Goal: Task Accomplishment & Management: Use online tool/utility

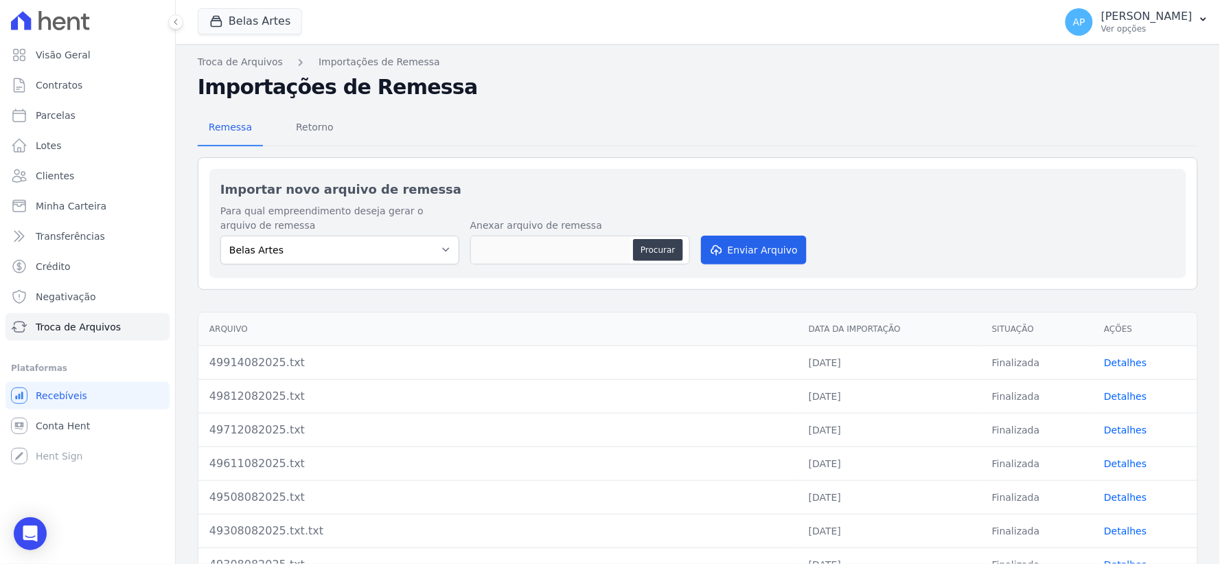
click at [656, 236] on div "Procurar" at bounding box center [580, 249] width 220 height 29
click at [630, 255] on div "Procurar" at bounding box center [580, 249] width 220 height 29
click at [653, 251] on button "Procurar" at bounding box center [657, 250] width 49 height 22
type input "50015082025.txt"
click at [756, 258] on button "Enviar Arquivo" at bounding box center [754, 249] width 106 height 29
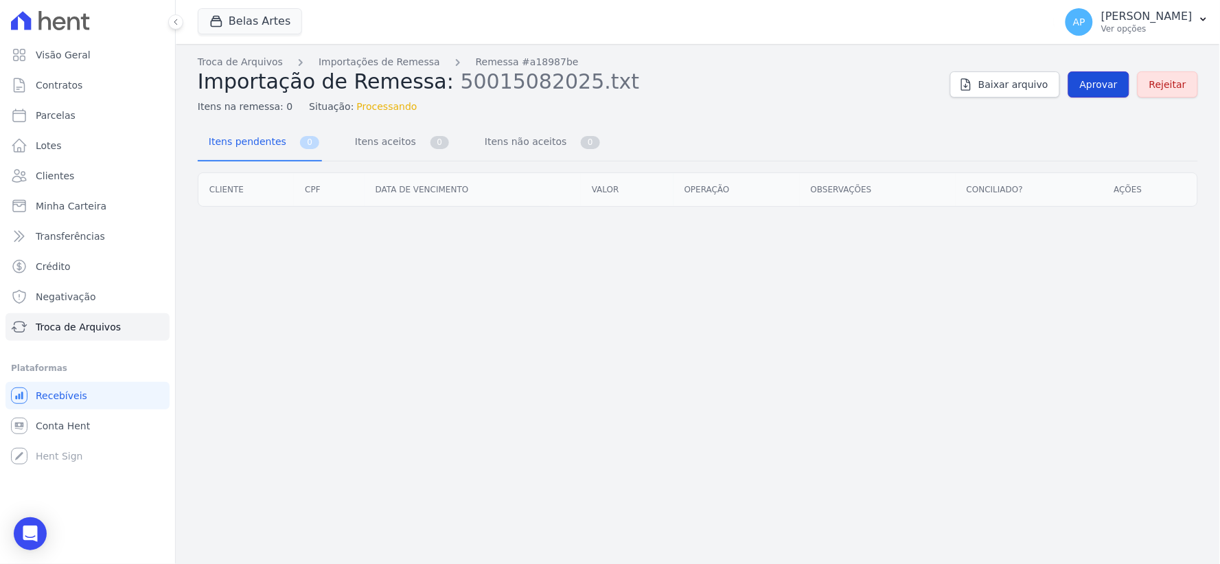
click at [1102, 87] on span "Aprovar" at bounding box center [1099, 85] width 38 height 14
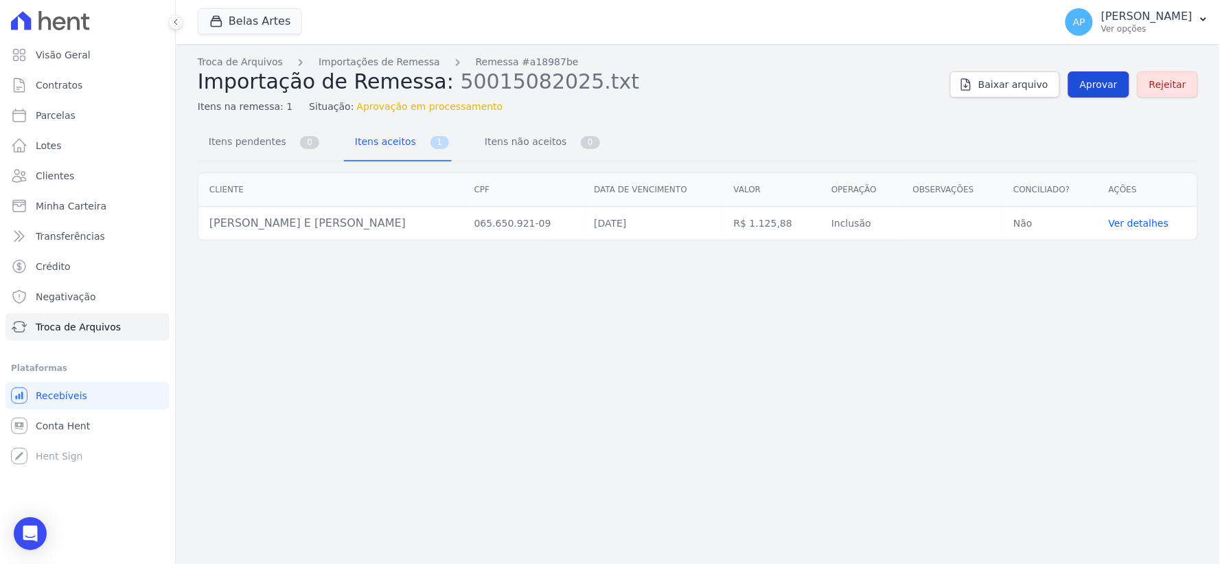
click at [1107, 95] on link "Aprovar" at bounding box center [1098, 84] width 61 height 26
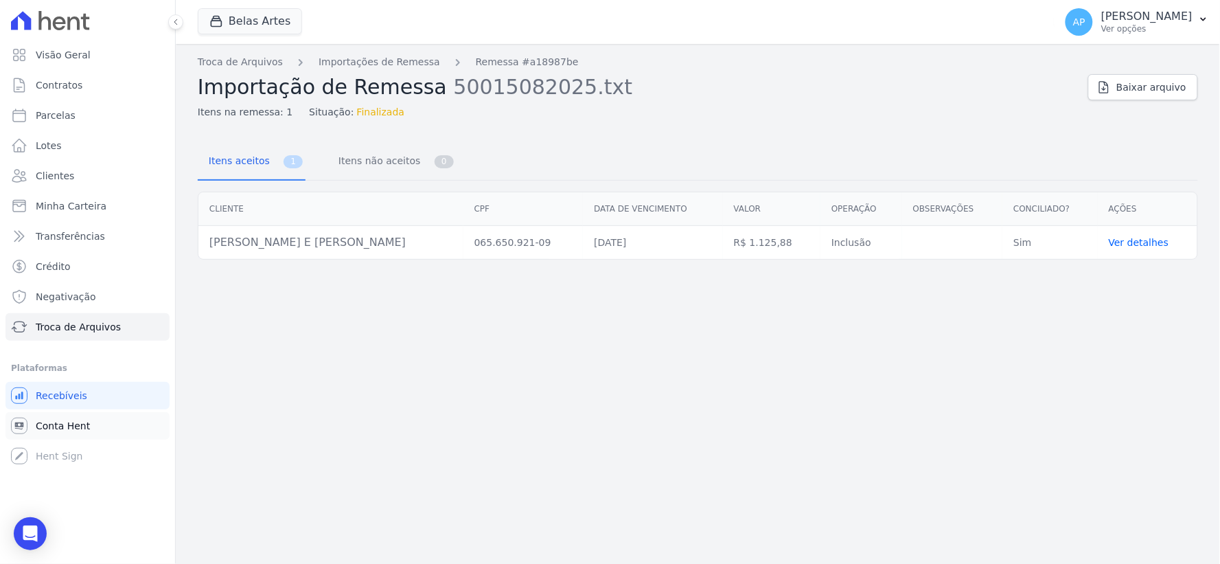
click at [70, 421] on span "Conta Hent" at bounding box center [63, 426] width 54 height 14
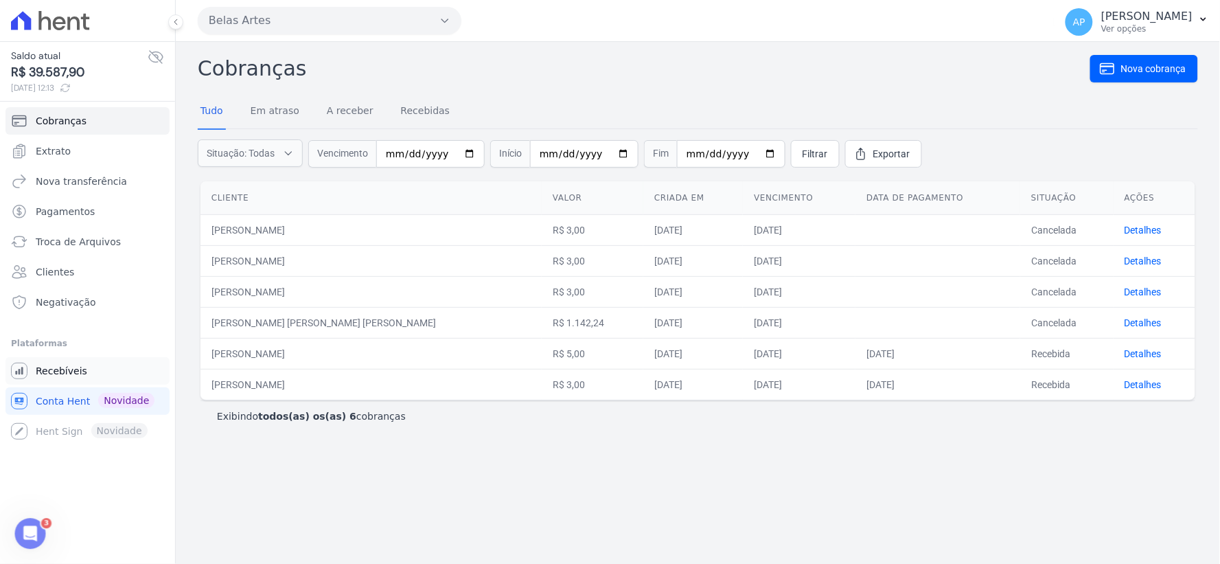
click at [58, 365] on span "Recebíveis" at bounding box center [61, 371] width 51 height 14
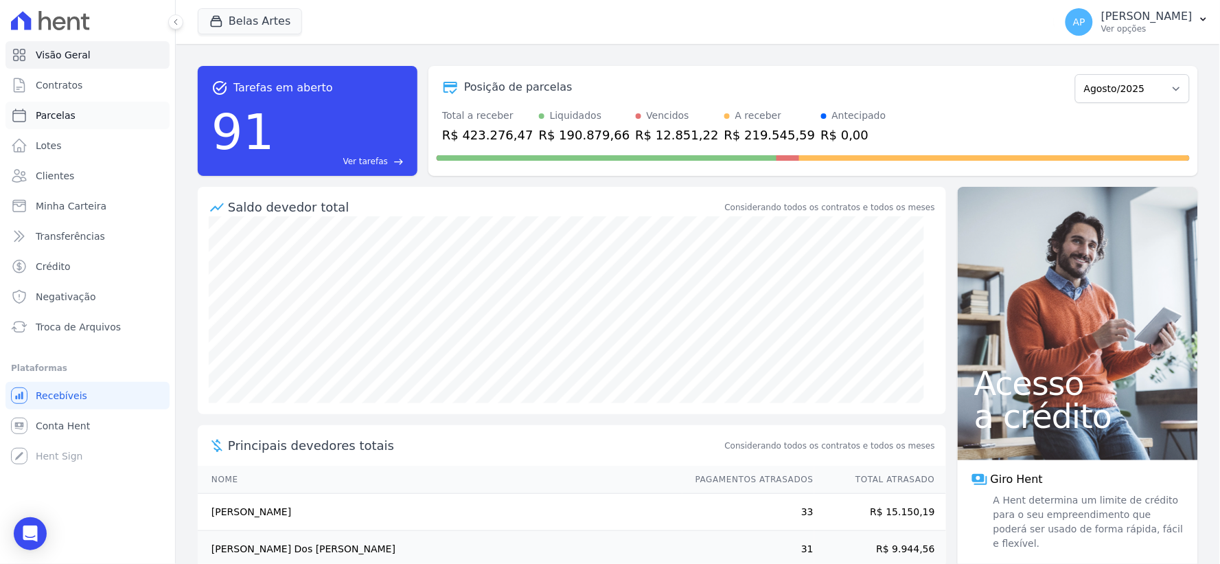
click at [59, 114] on span "Parcelas" at bounding box center [56, 115] width 40 height 14
select select
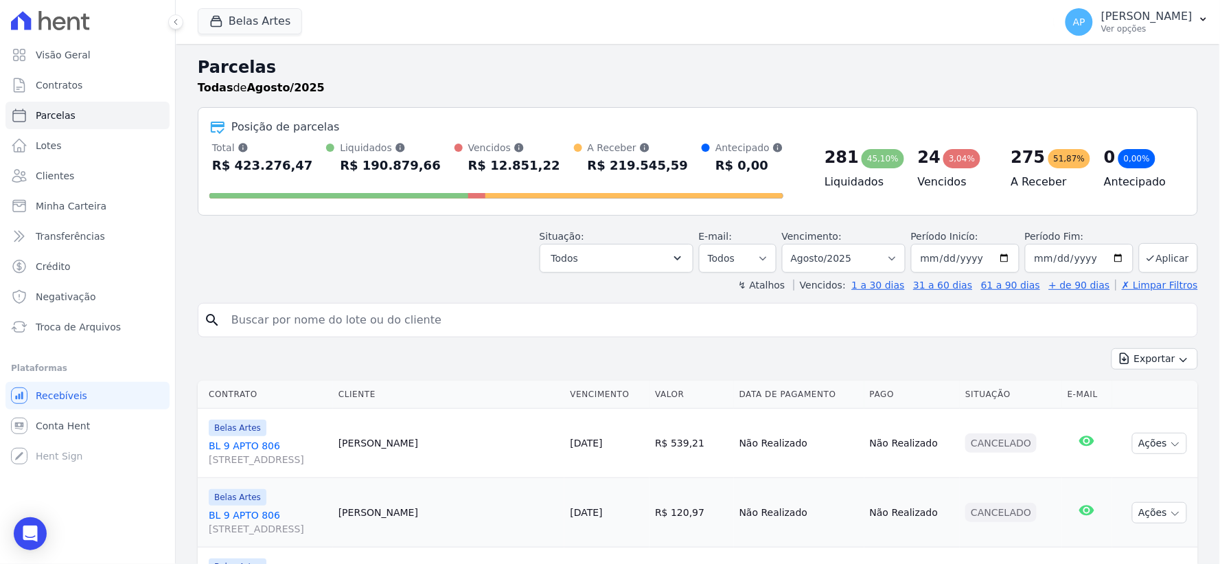
click at [348, 323] on input "search" at bounding box center [707, 319] width 969 height 27
type input "[PERSON_NAME]"
select select
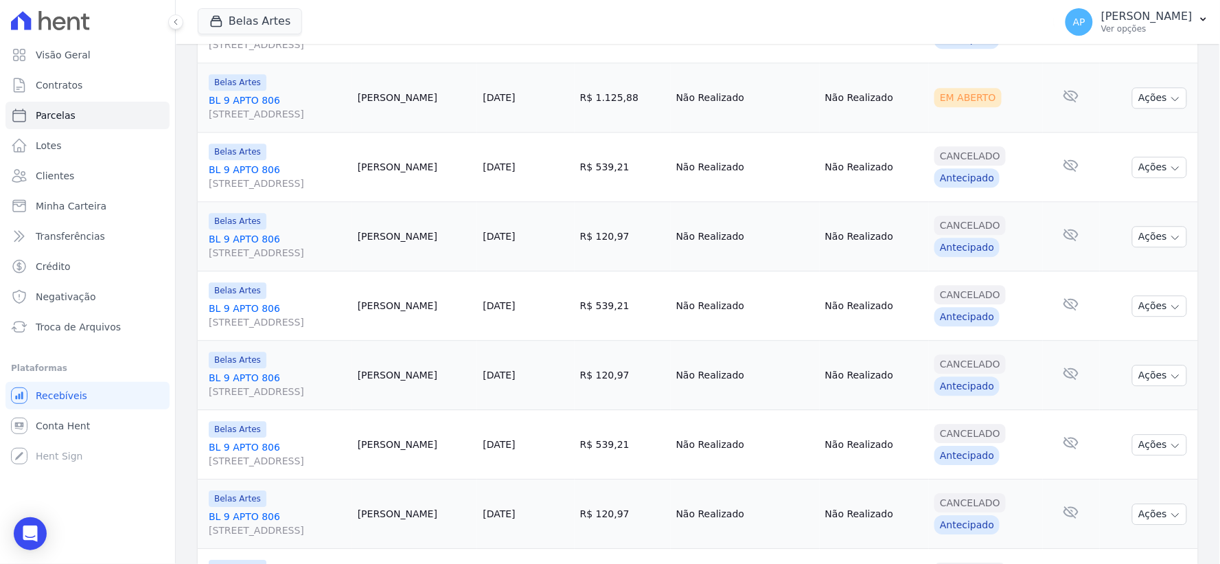
scroll to position [763, 0]
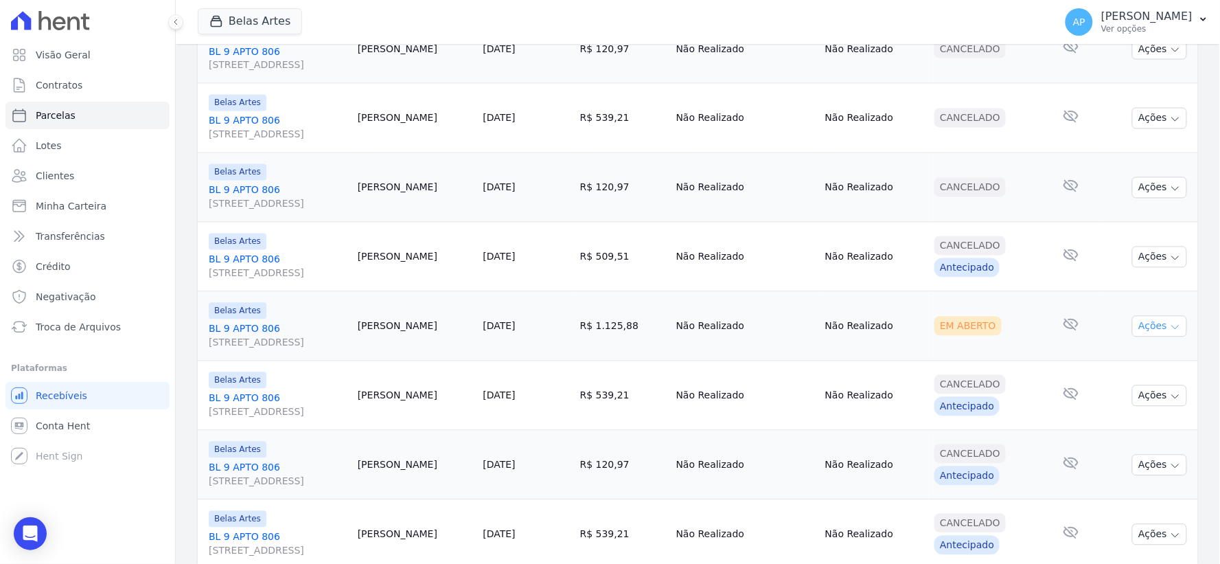
click at [1139, 326] on button "Ações" at bounding box center [1159, 326] width 55 height 21
click at [1115, 358] on link "Ver boleto" at bounding box center [1154, 357] width 132 height 25
